Goal: Transaction & Acquisition: Book appointment/travel/reservation

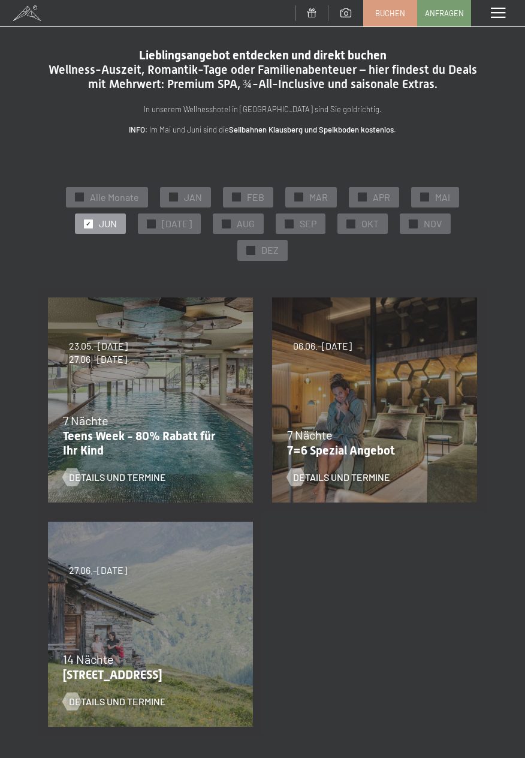
click at [131, 660] on div "14 Nächte" at bounding box center [147, 658] width 169 height 17
click at [366, 446] on p "7=6 Spezial Angebot" at bounding box center [371, 450] width 169 height 14
click at [102, 697] on span "Details und Termine" at bounding box center [129, 701] width 97 height 13
click at [385, 444] on p "7=6 Spezial Angebot" at bounding box center [371, 450] width 169 height 14
click at [340, 477] on span "Details und Termine" at bounding box center [353, 477] width 97 height 13
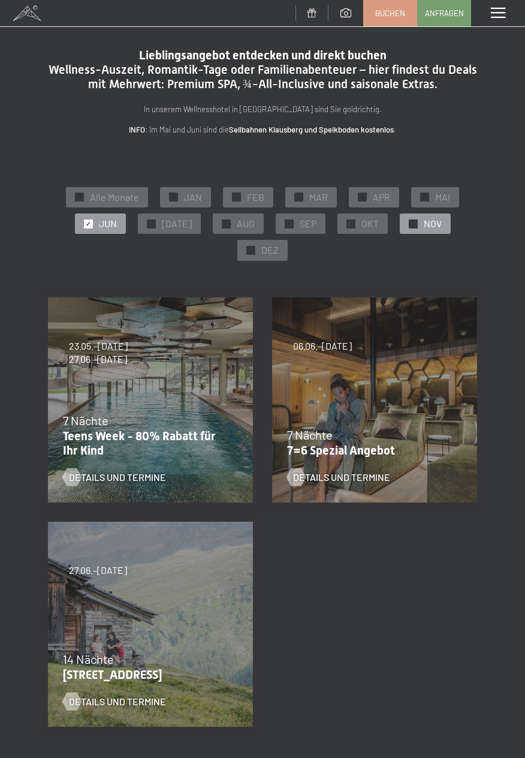
click at [424, 227] on span "NOV" at bounding box center [433, 223] width 18 height 13
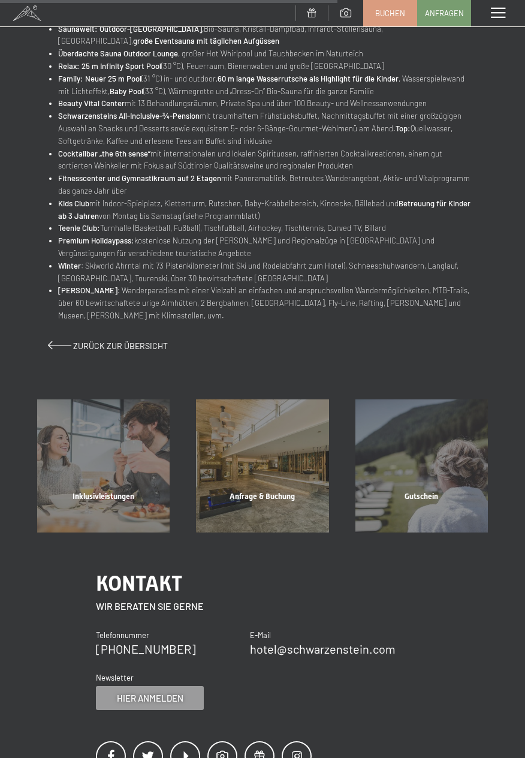
scroll to position [593, 0]
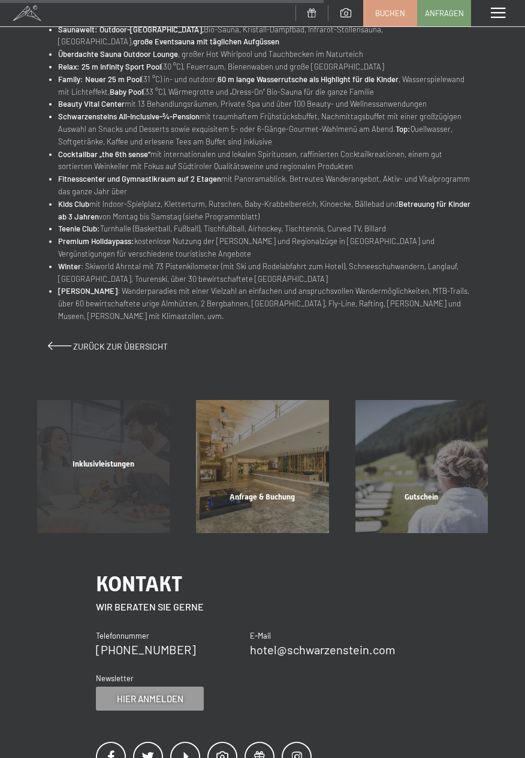
click at [116, 468] on span "Inklusivleistungen" at bounding box center [104, 463] width 62 height 9
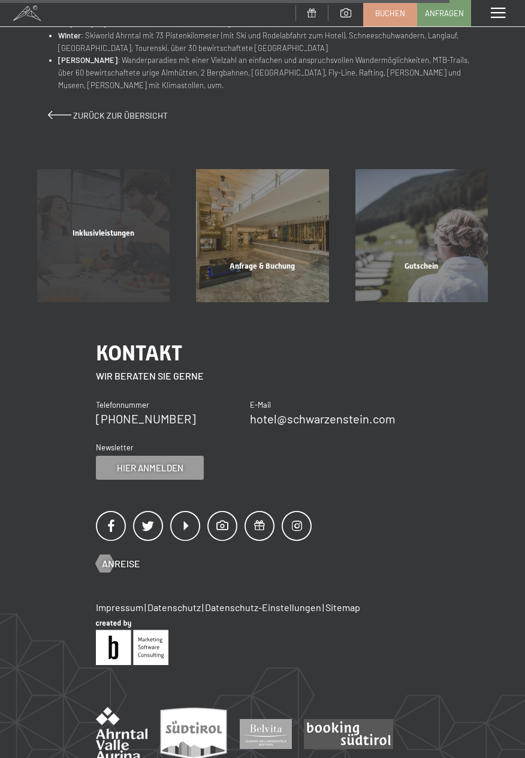
scroll to position [824, 0]
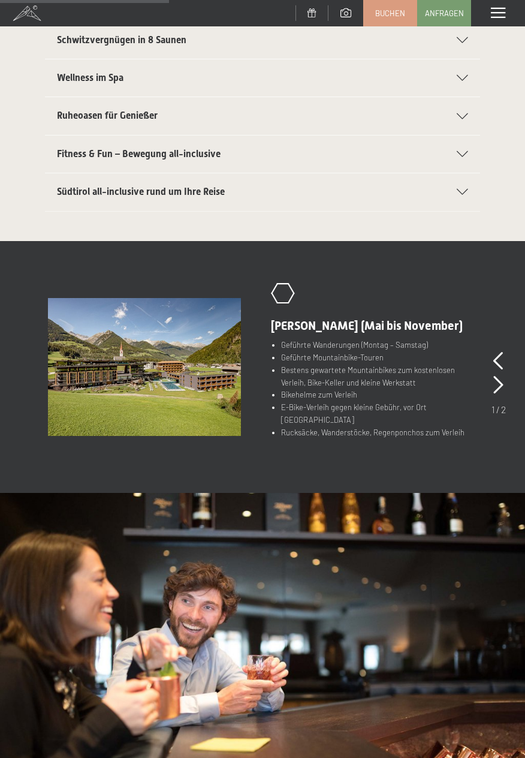
scroll to position [368, 0]
